Goal: Information Seeking & Learning: Learn about a topic

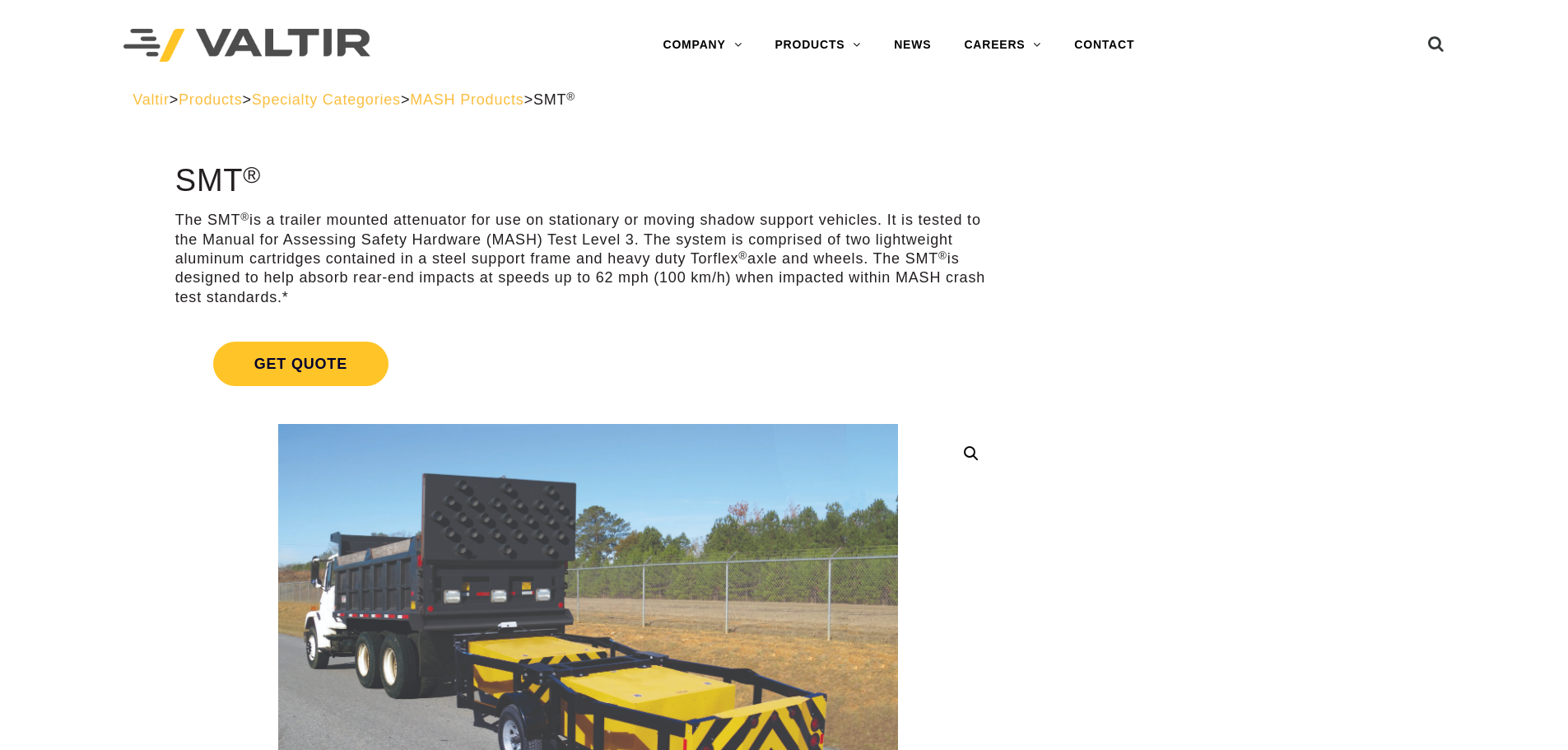
click at [239, 101] on span "Products" at bounding box center [210, 100] width 63 height 17
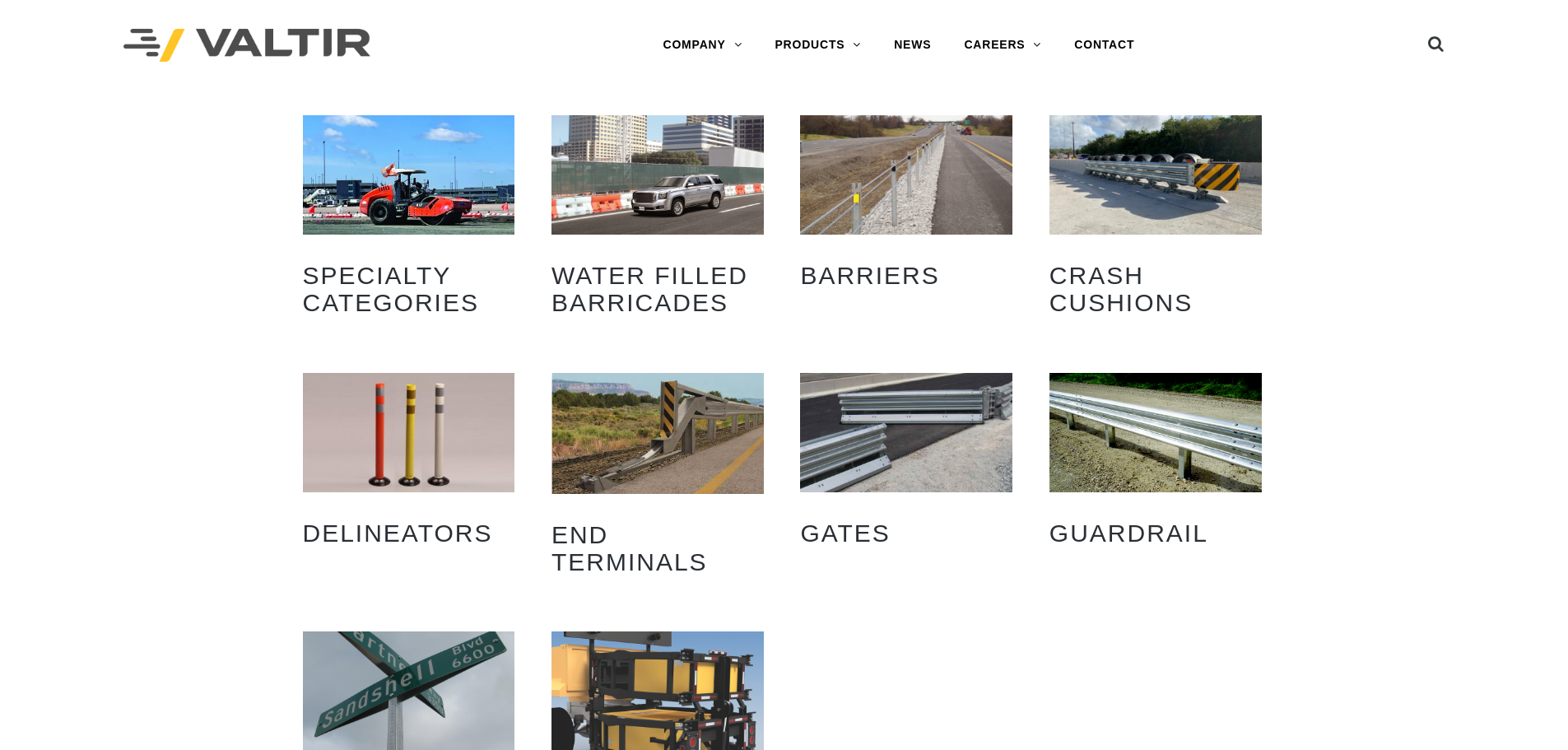
click at [654, 215] on img "Visit product category Water Filled Barricades" at bounding box center [658, 175] width 212 height 119
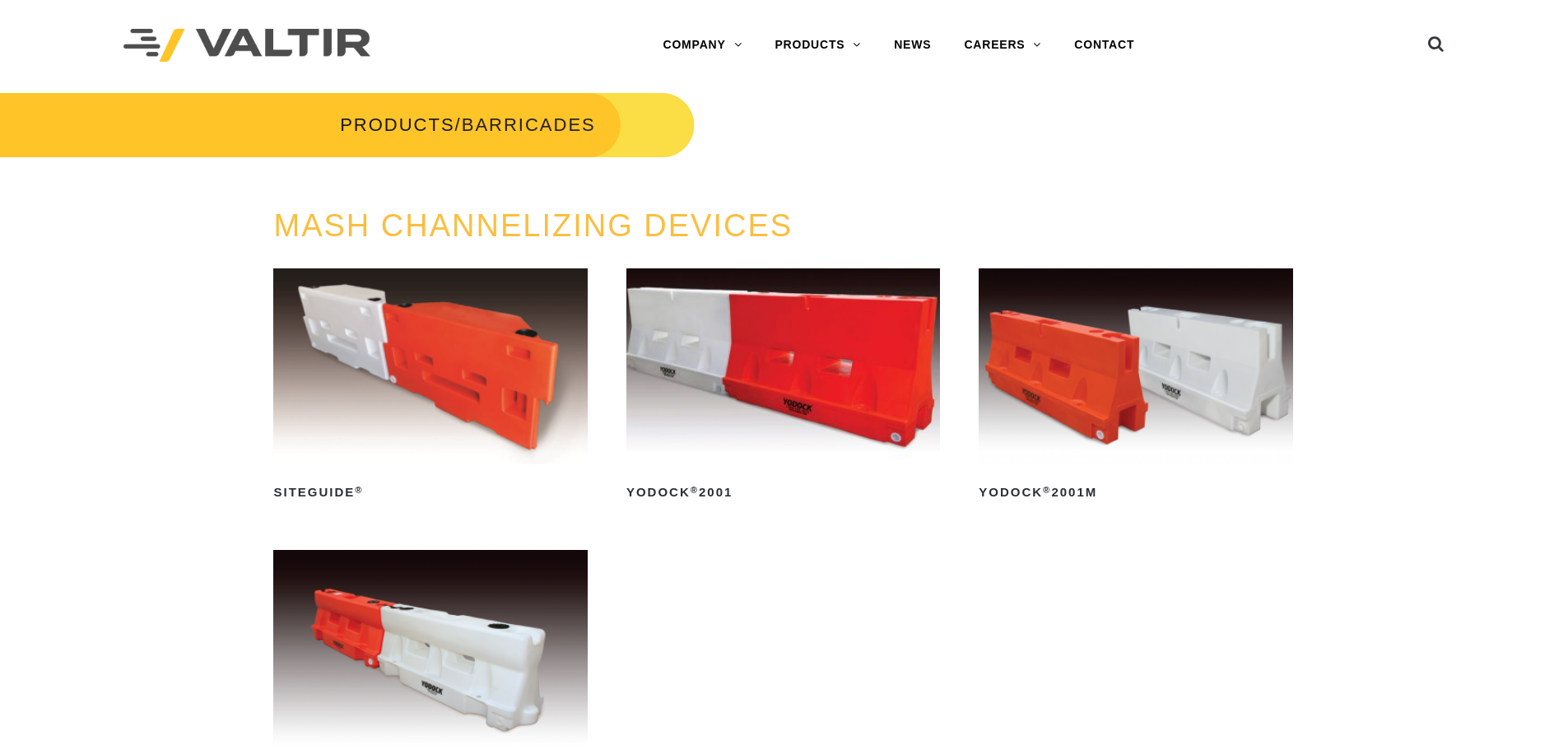
click at [572, 240] on link "MASH CHANNELIZING DEVICES" at bounding box center [533, 226] width 519 height 35
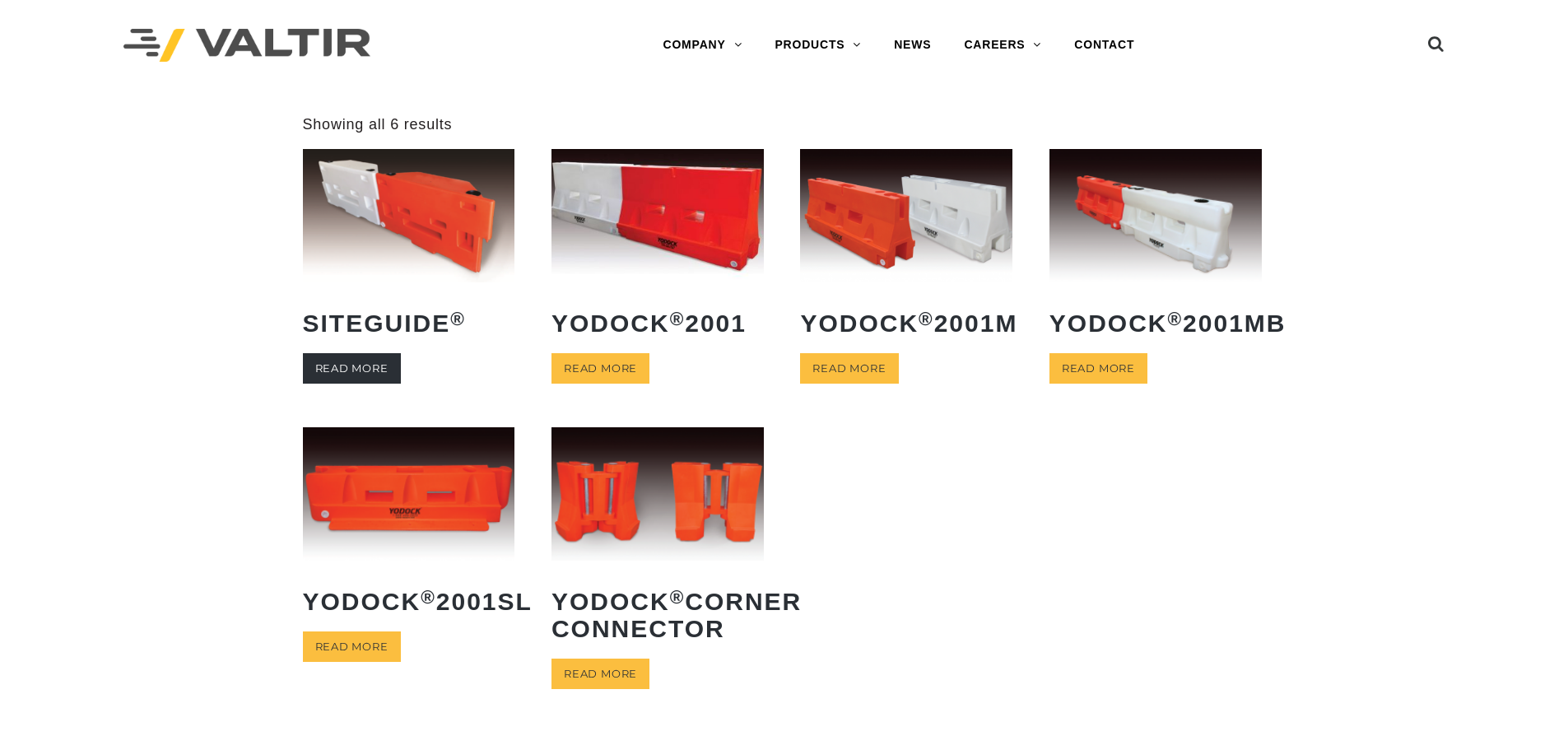
click at [378, 371] on link "Read more" at bounding box center [352, 368] width 98 height 31
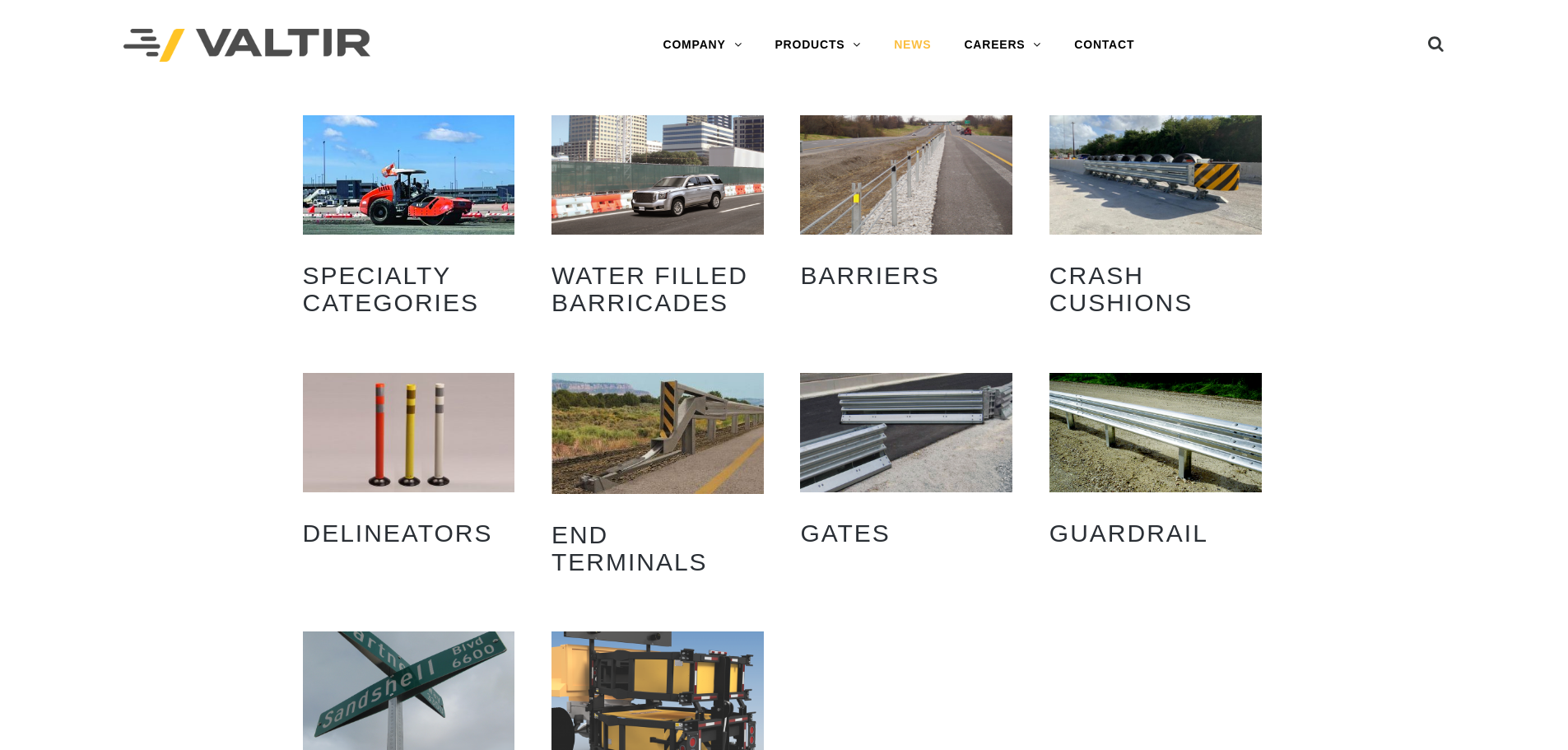
click at [918, 46] on link "NEWS" at bounding box center [912, 46] width 70 height 33
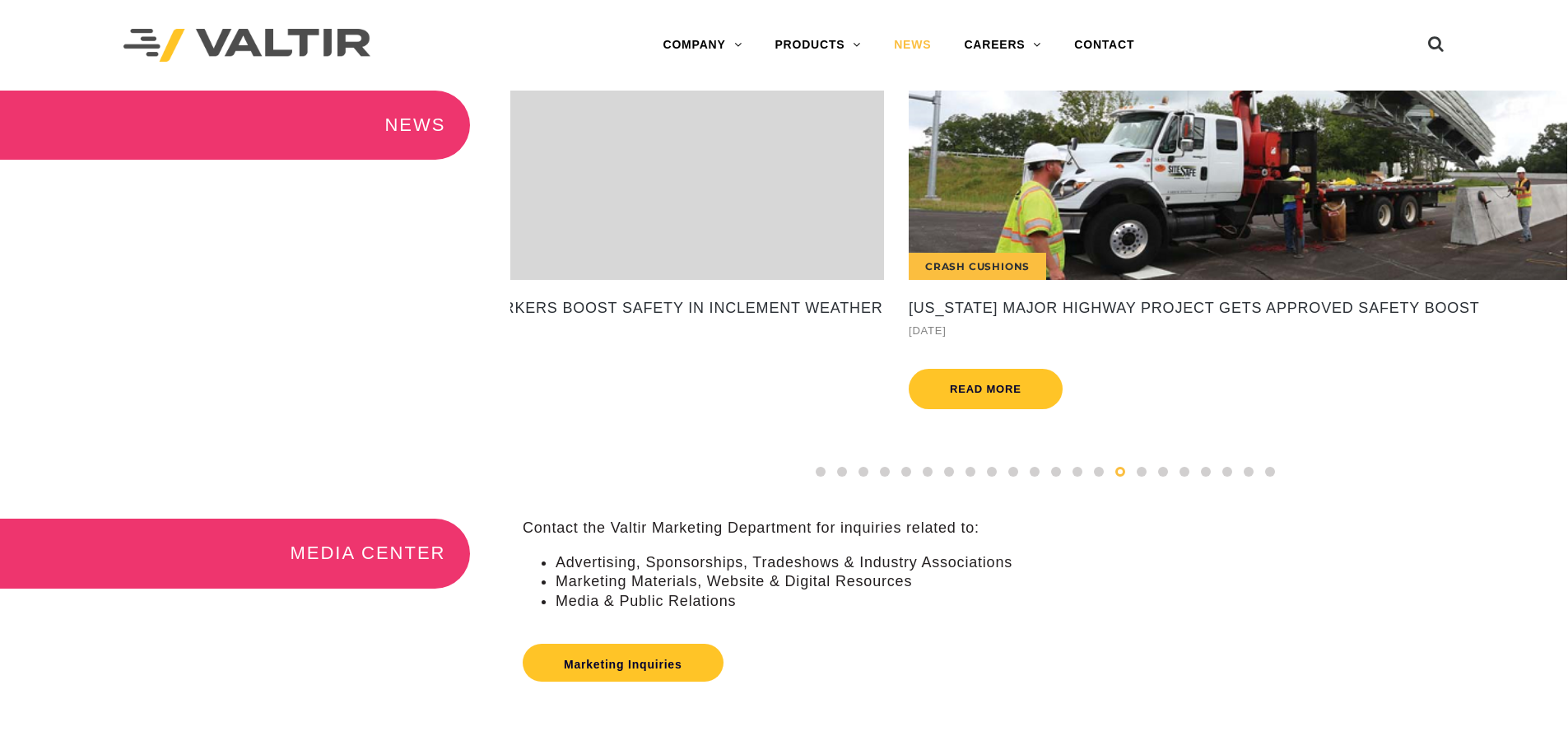
drag, startPoint x: 1430, startPoint y: 226, endPoint x: 450, endPoint y: 233, distance: 980.0
click at [450, 233] on div "NEWS International Valtir's CENTRA Crash Cushion Performs Flawlessly, Saving Mo…" at bounding box center [784, 304] width 1568 height 428
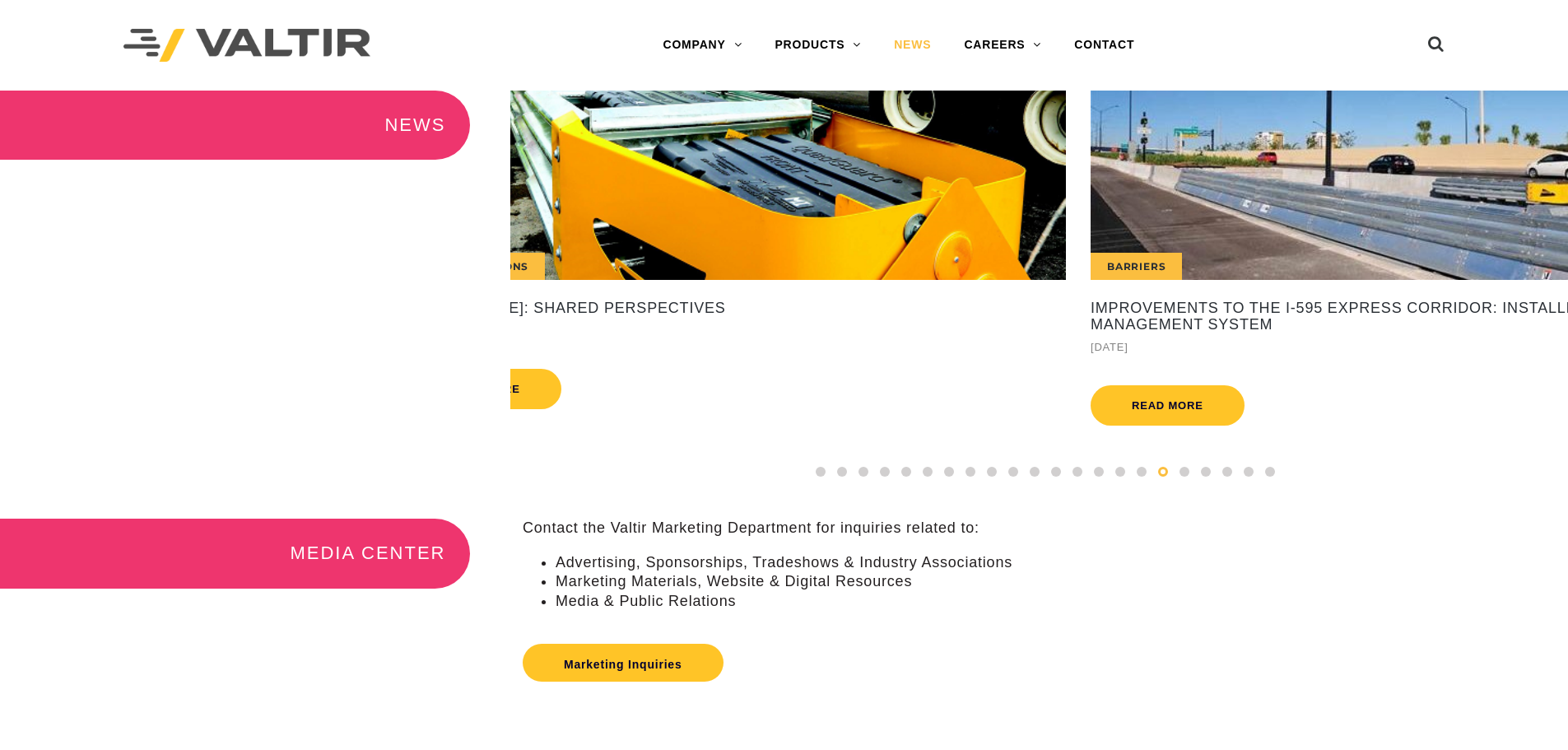
drag, startPoint x: 1330, startPoint y: 226, endPoint x: 514, endPoint y: 236, distance: 816.1
click at [514, 236] on div "Crash Cushions" at bounding box center [737, 185] width 659 height 189
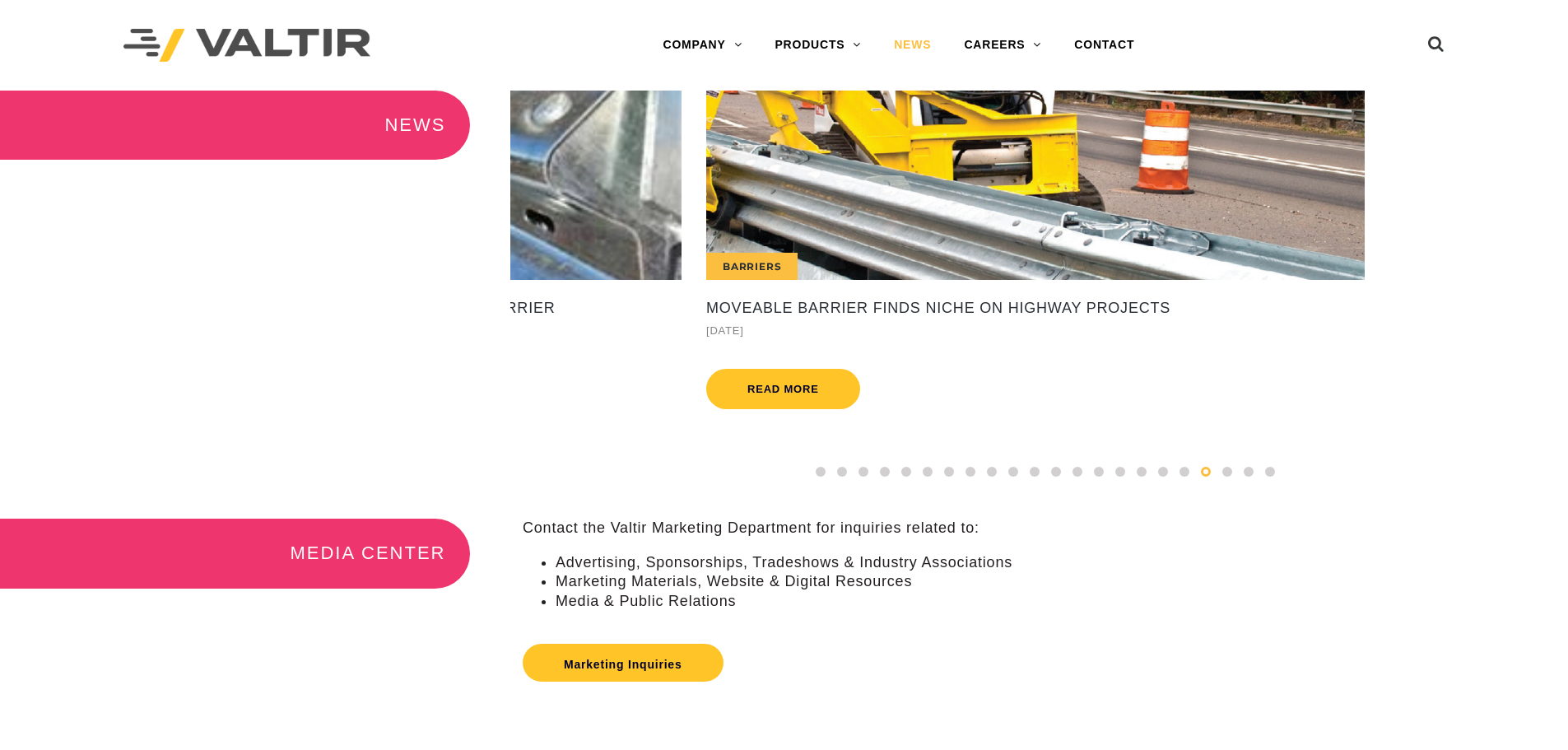
drag, startPoint x: 1469, startPoint y: 222, endPoint x: 221, endPoint y: 182, distance: 1248.6
click at [245, 191] on div "NEWS International Valtir's CENTRA Crash Cushion Performs Flawlessly, Saving Mo…" at bounding box center [784, 304] width 1568 height 428
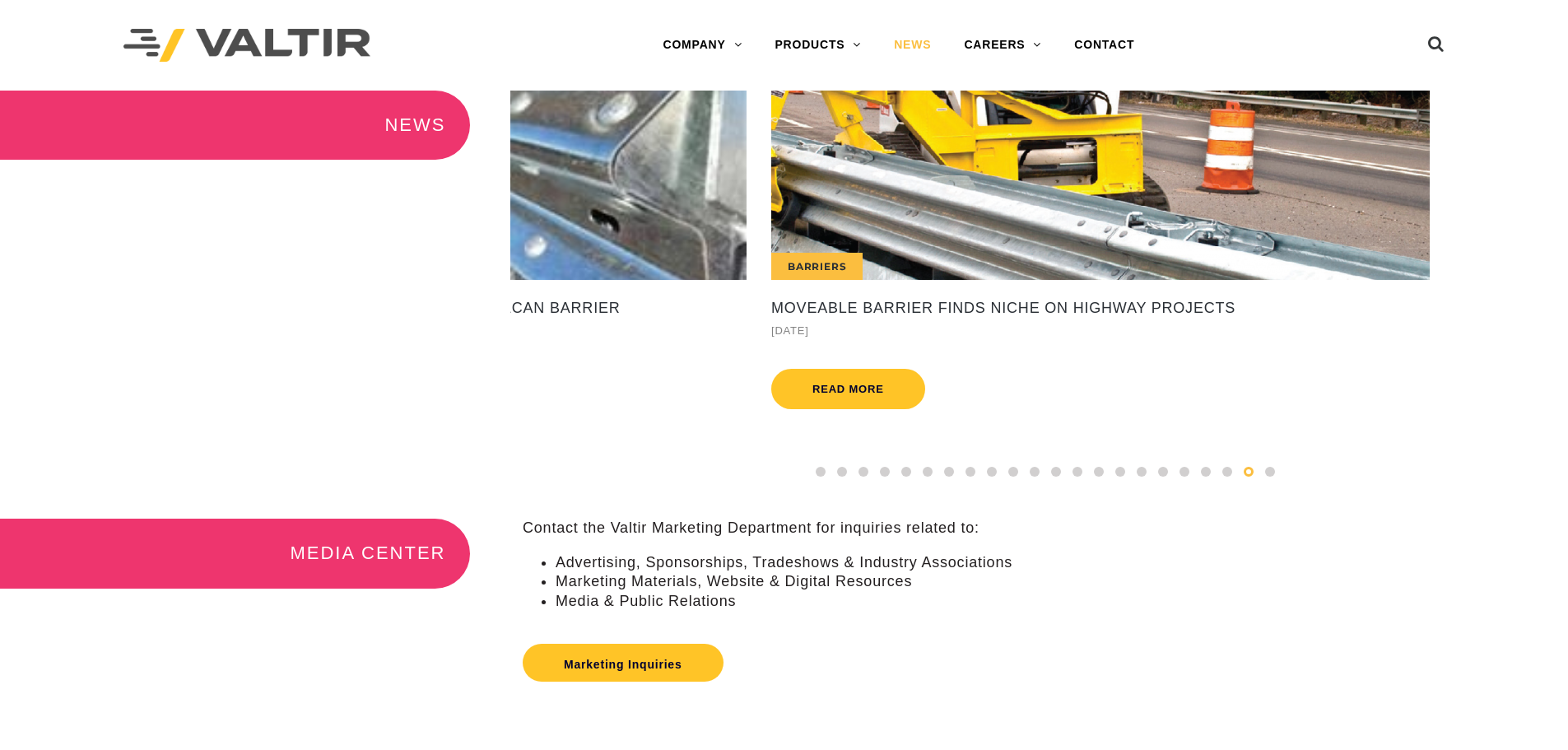
drag, startPoint x: 1016, startPoint y: 215, endPoint x: 1265, endPoint y: 212, distance: 249.0
click at [1265, 212] on div "Barriers" at bounding box center [1101, 185] width 659 height 189
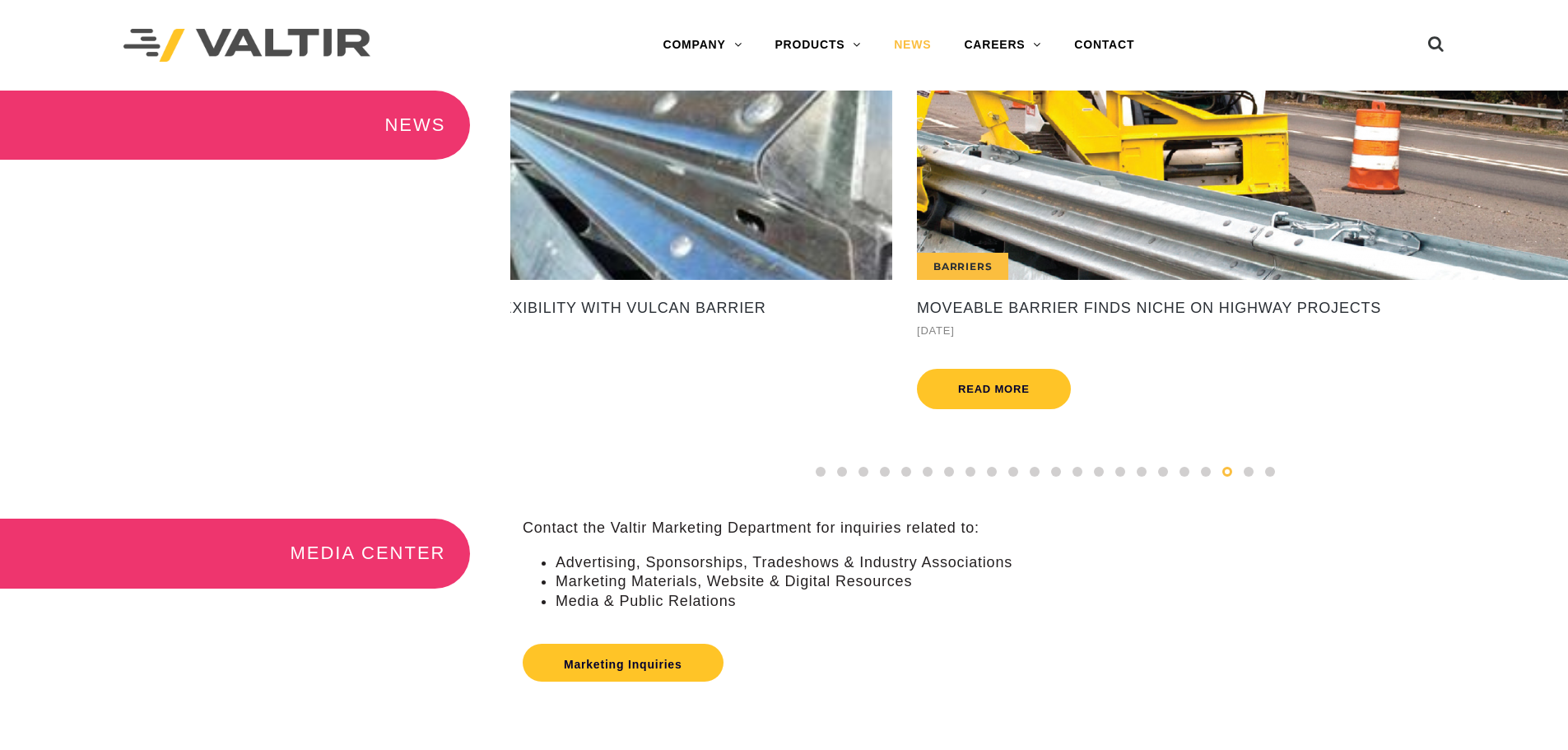
drag, startPoint x: 1374, startPoint y: 194, endPoint x: 1084, endPoint y: 197, distance: 290.0
click at [1084, 197] on div "Barriers" at bounding box center [1246, 185] width 659 height 189
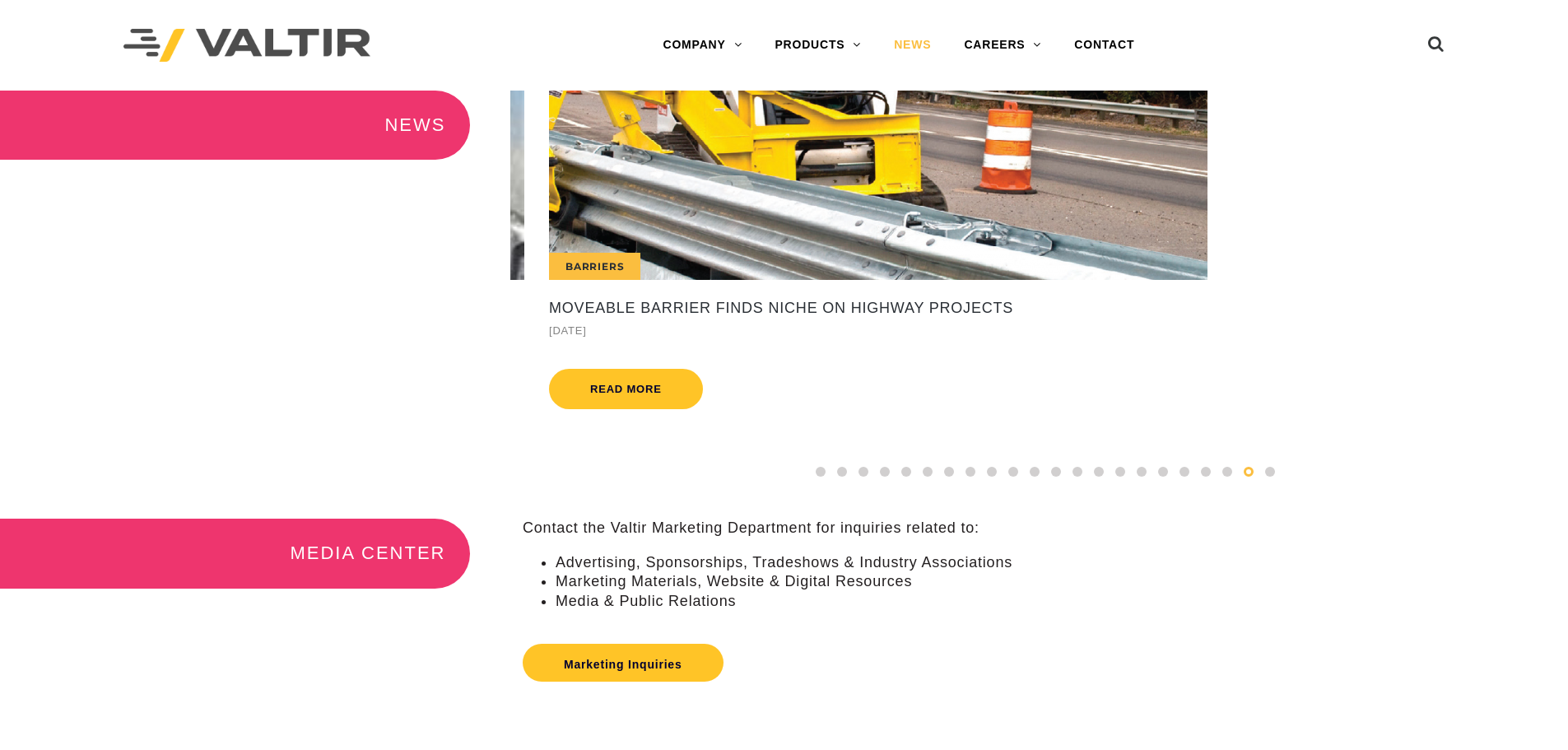
drag, startPoint x: 1084, startPoint y: 197, endPoint x: 1576, endPoint y: 188, distance: 492.1
click at [1567, 175] on html "Menu COMPANY ABOUT VALTIR OUR HISTORY RENTALS INTERNATIONAL PRODUCTS BARRICADES…" at bounding box center [784, 624] width 1568 height 1248
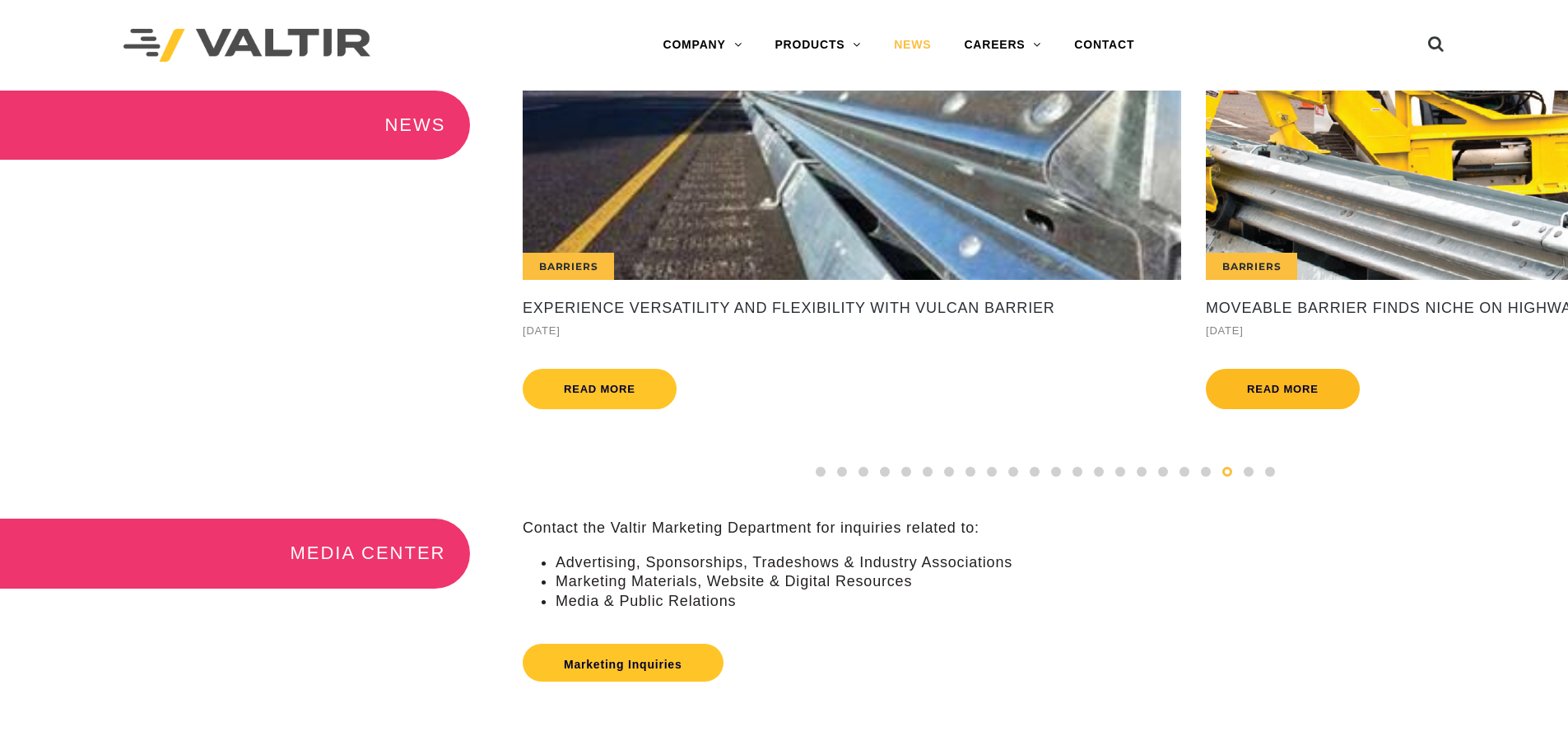
click at [1281, 398] on link "Read more" at bounding box center [1283, 388] width 154 height 41
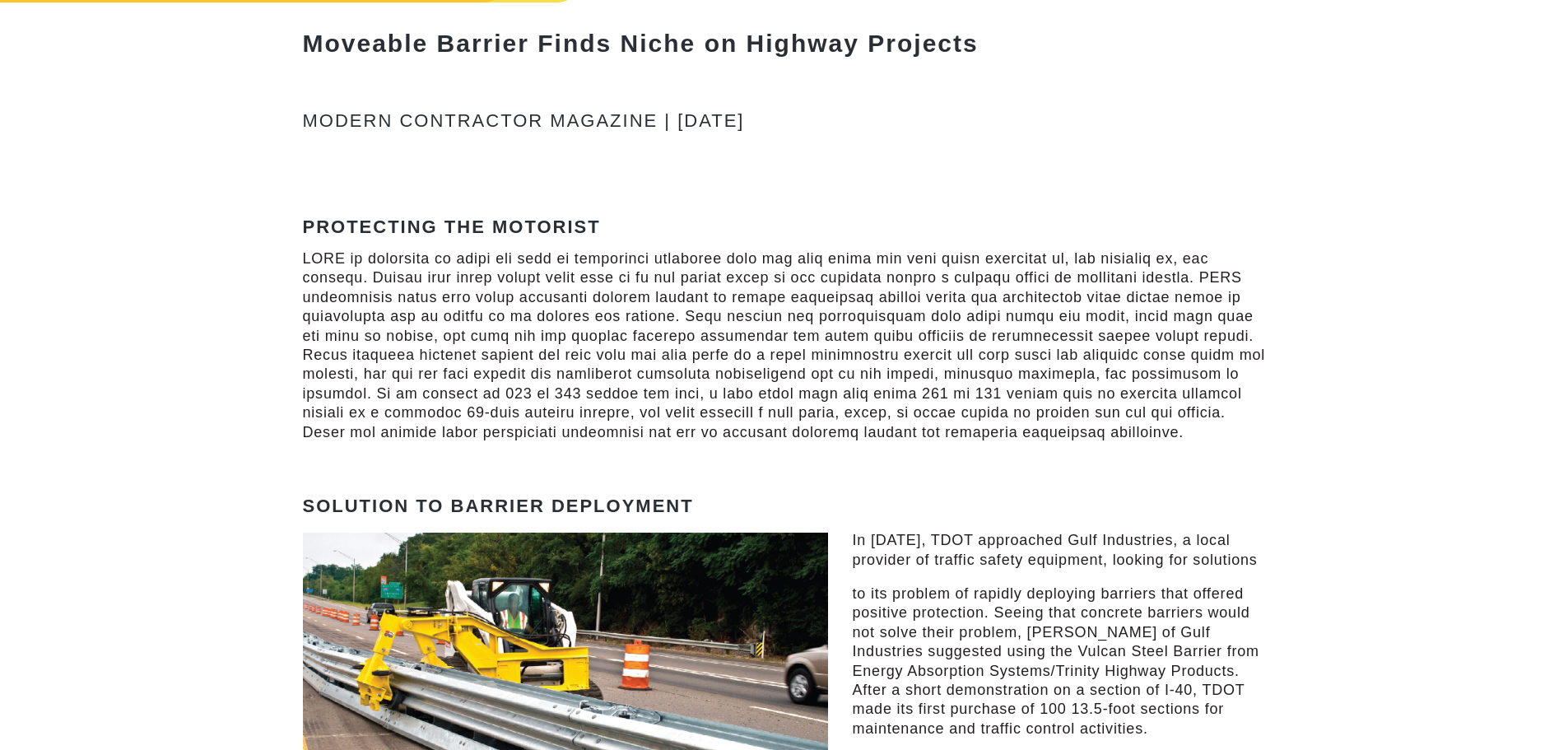
scroll to position [164, 0]
